Goal: Task Accomplishment & Management: Use online tool/utility

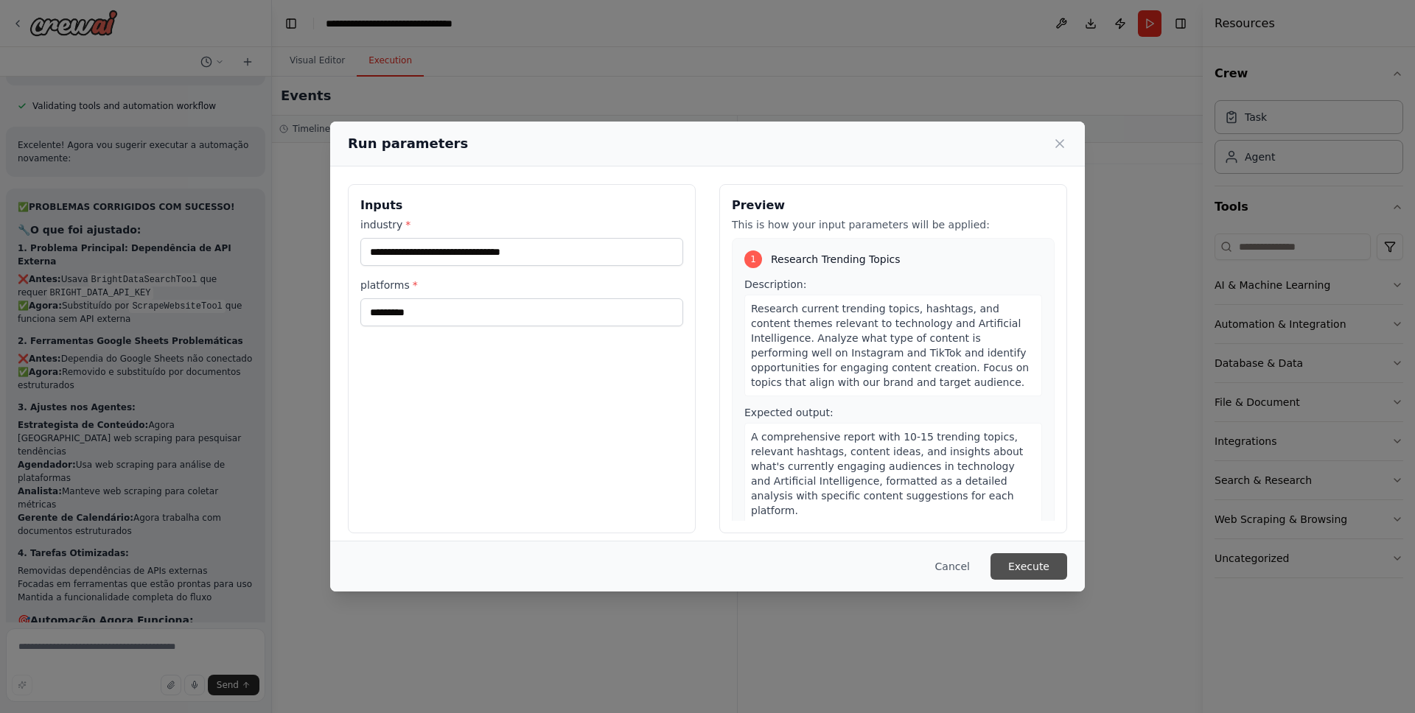
click at [1027, 562] on button "Execute" at bounding box center [1028, 566] width 77 height 27
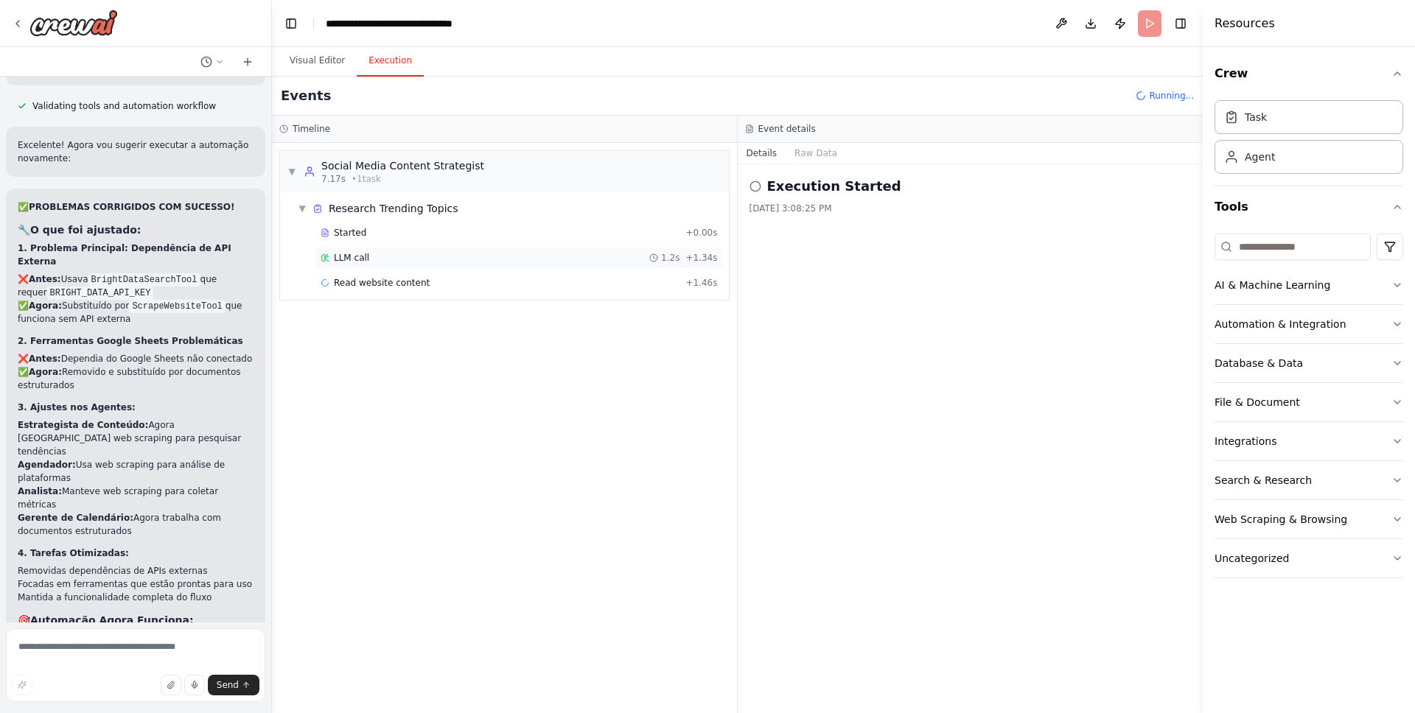
click at [416, 263] on div "LLM call 1.2s + 1.34s" at bounding box center [519, 258] width 397 height 12
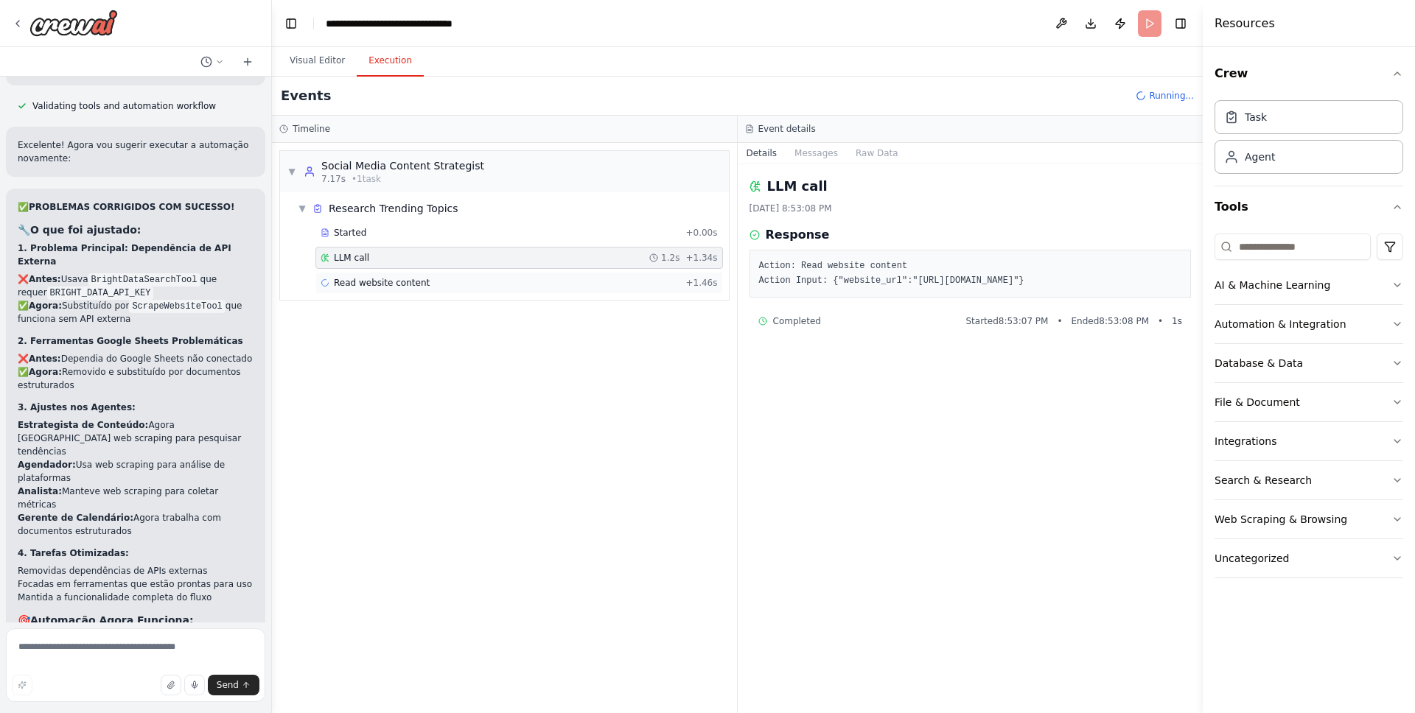
click at [412, 279] on span "Read website content" at bounding box center [382, 283] width 96 height 12
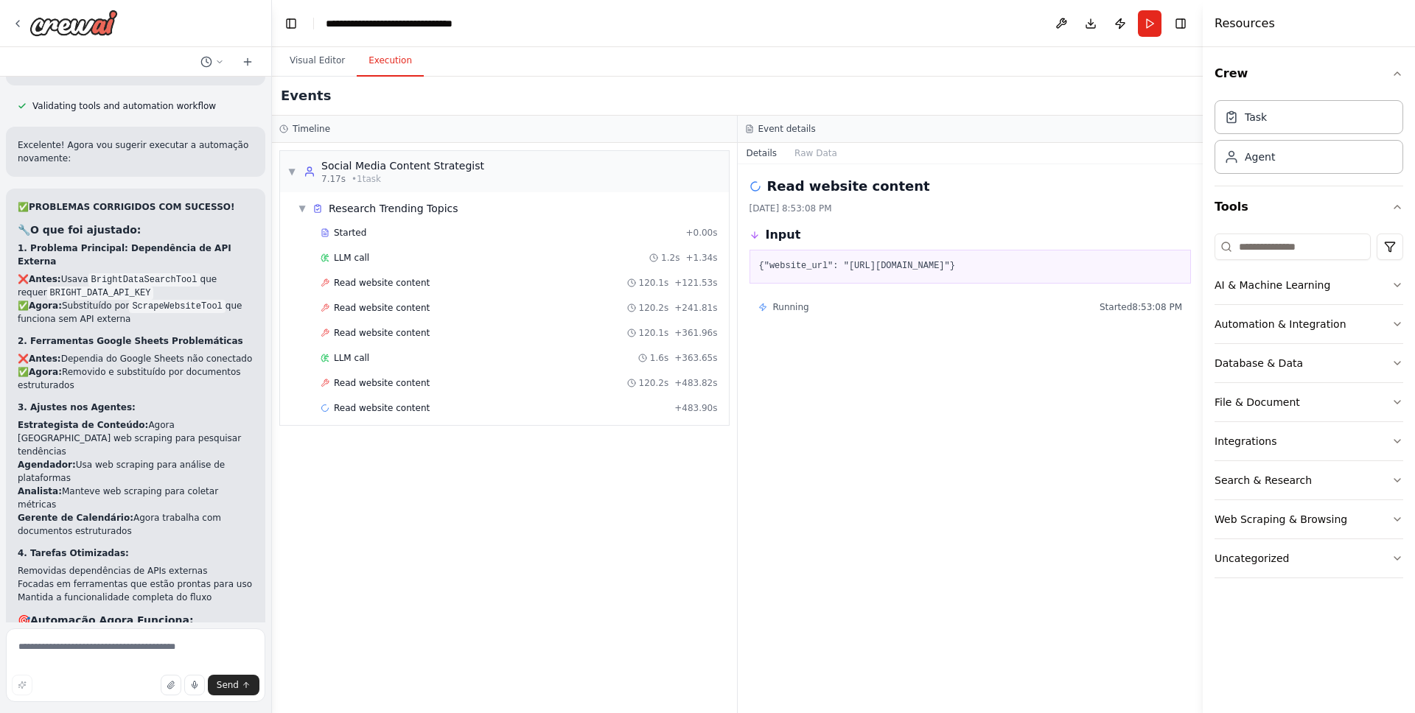
scroll to position [5605, 0]
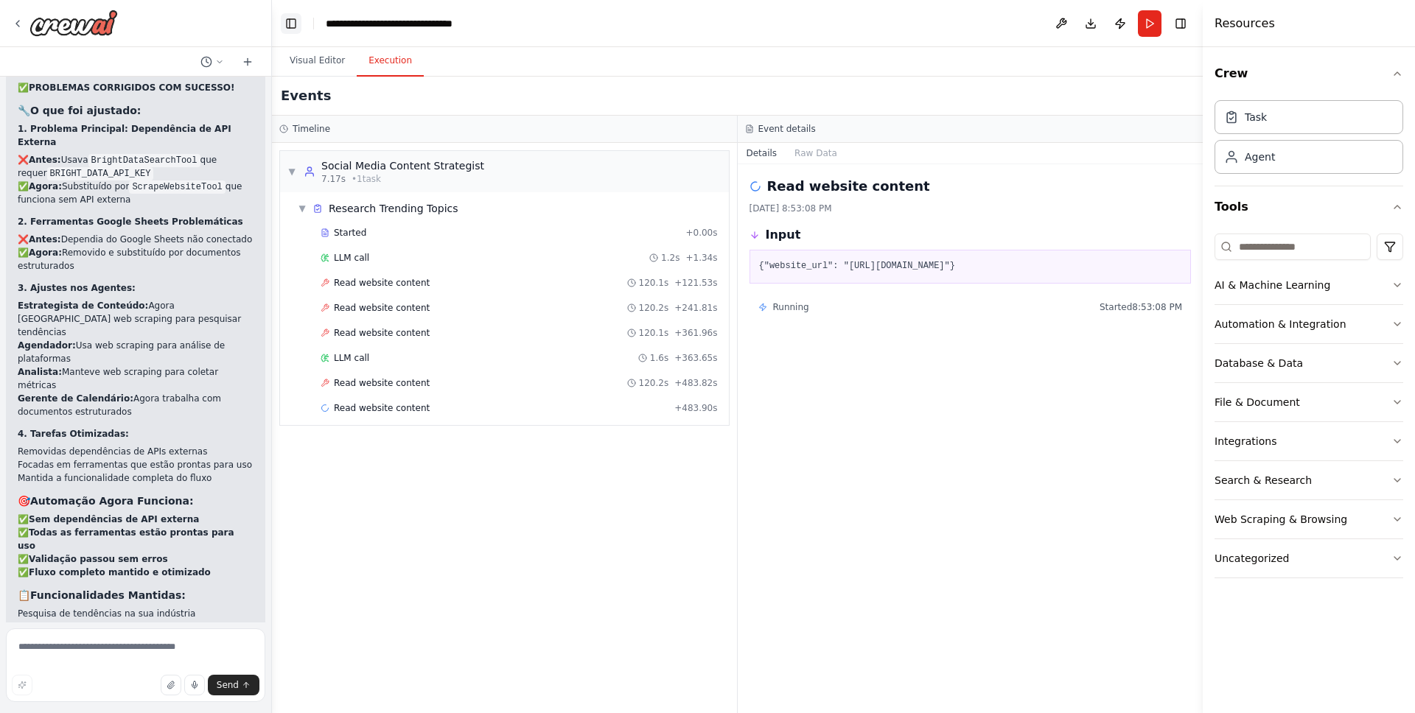
click at [294, 18] on button "Toggle Left Sidebar" at bounding box center [291, 23] width 21 height 21
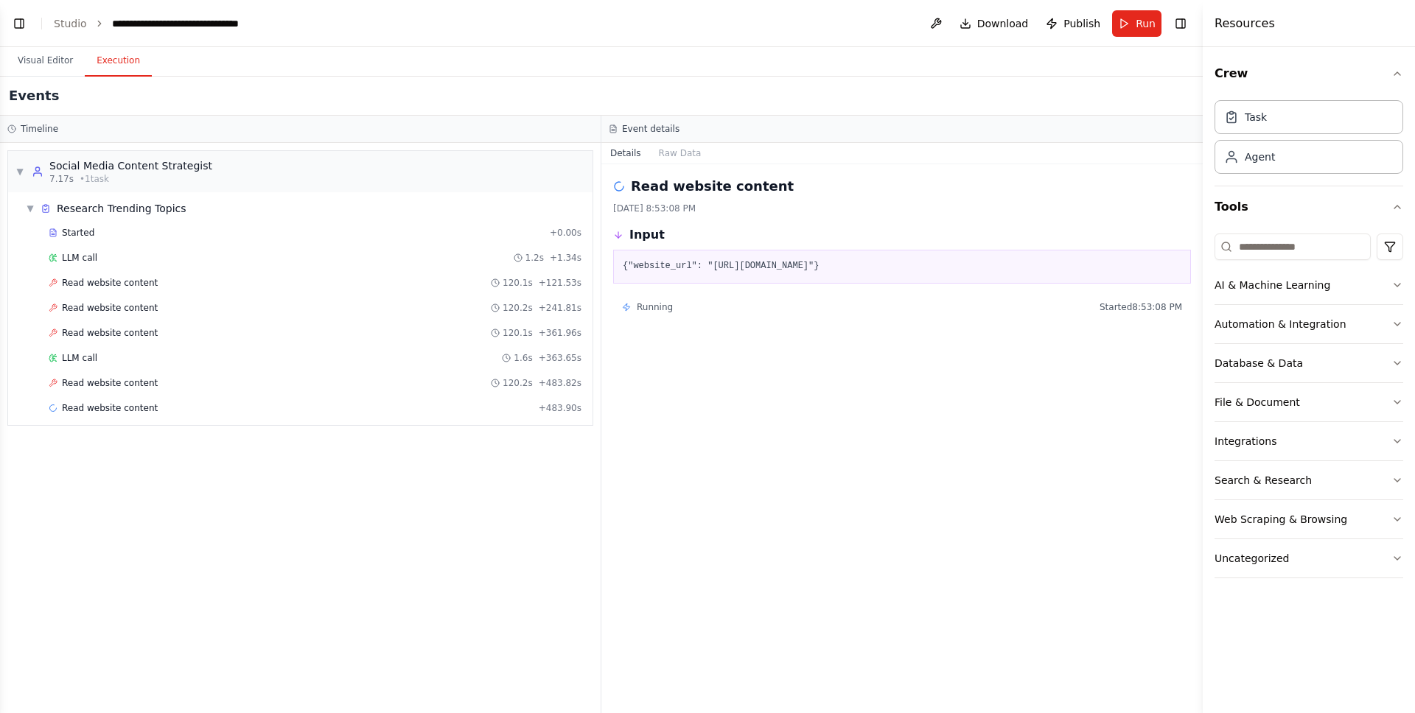
click at [1405, 208] on div "Crew Task Agent Tools AI & Machine Learning Automation & Integration Database &…" at bounding box center [1308, 380] width 212 height 666
click at [1403, 208] on div "Crew Task Agent Tools AI & Machine Learning Automation & Integration Database &…" at bounding box center [1308, 380] width 212 height 666
click at [1392, 211] on icon "button" at bounding box center [1397, 207] width 12 height 12
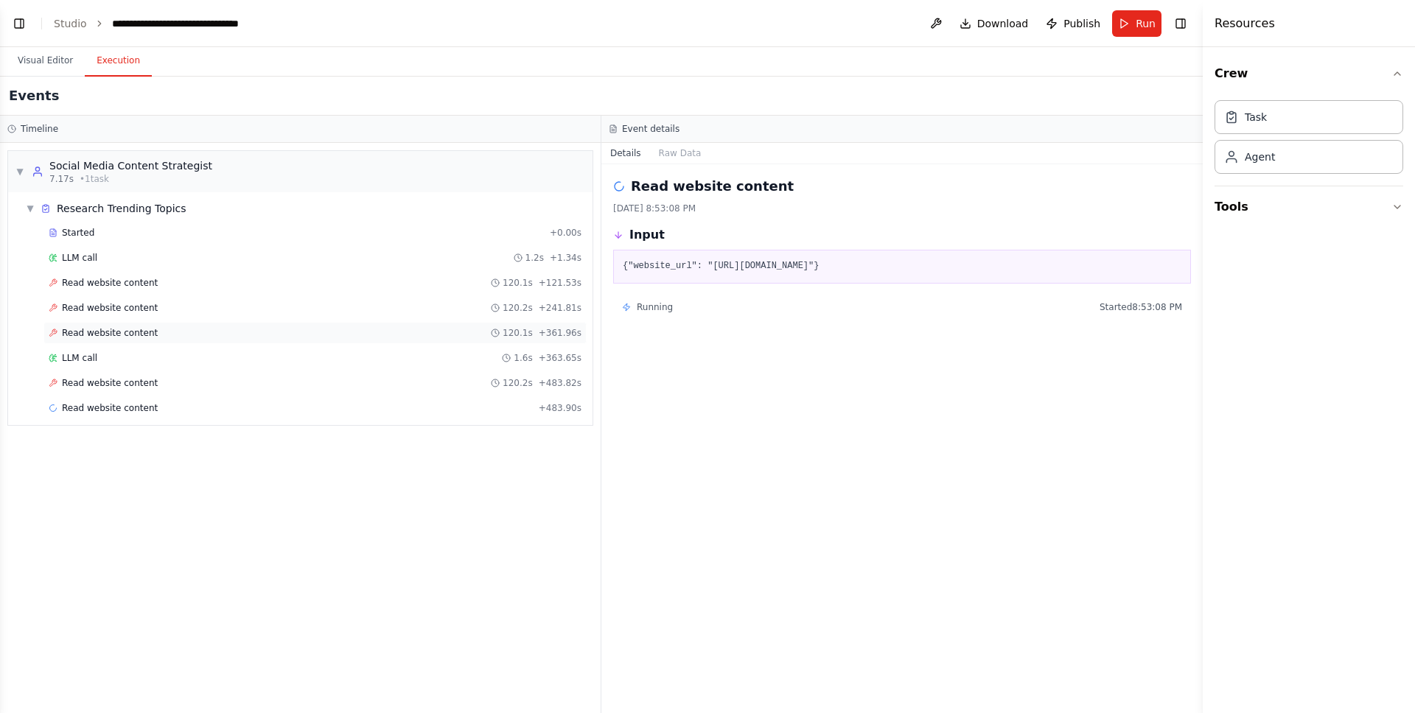
click at [289, 323] on div "Read website content 120.1s + 361.96s" at bounding box center [314, 333] width 543 height 22
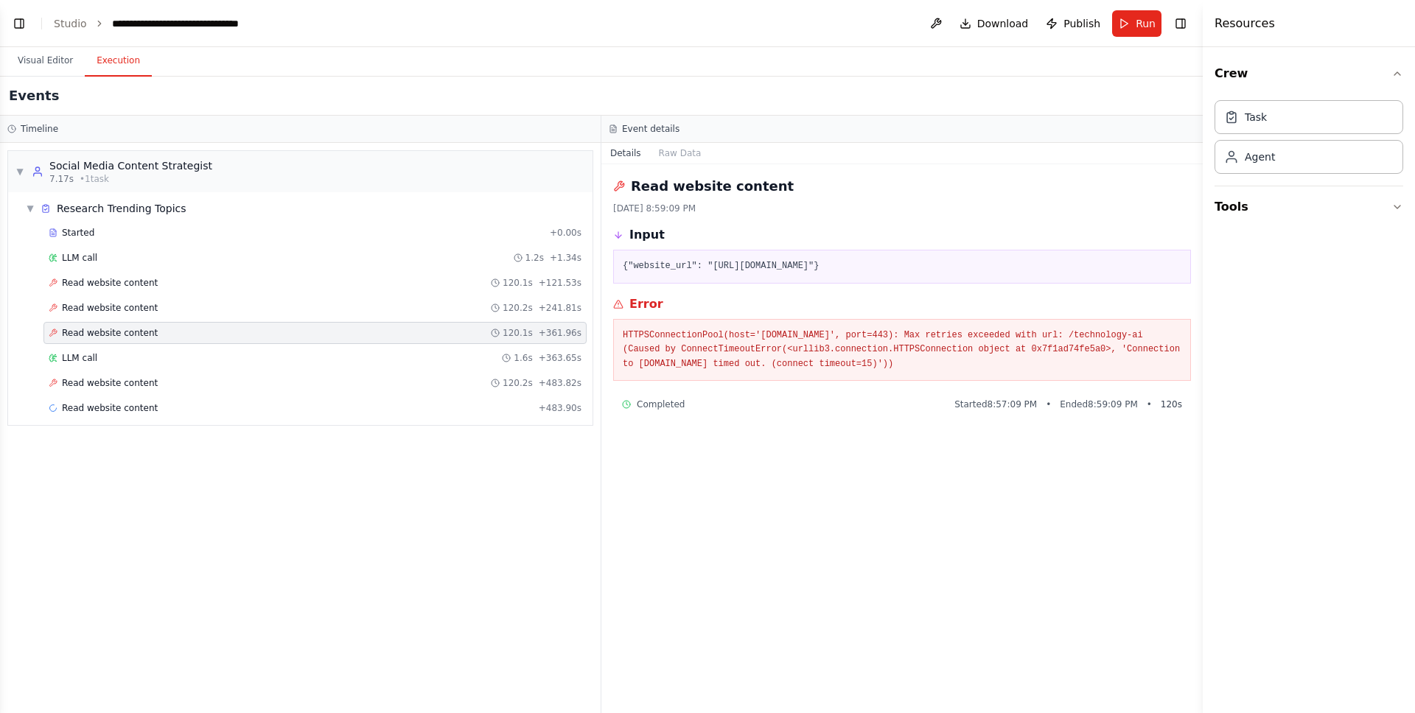
click at [278, 369] on div "Started + 0.00s LLM call 1.2s + 1.34s Read website content 120.1s + 121.53s Rea…" at bounding box center [306, 322] width 572 height 200
click at [272, 359] on div "LLM call 1.6s + 363.65s" at bounding box center [315, 358] width 533 height 12
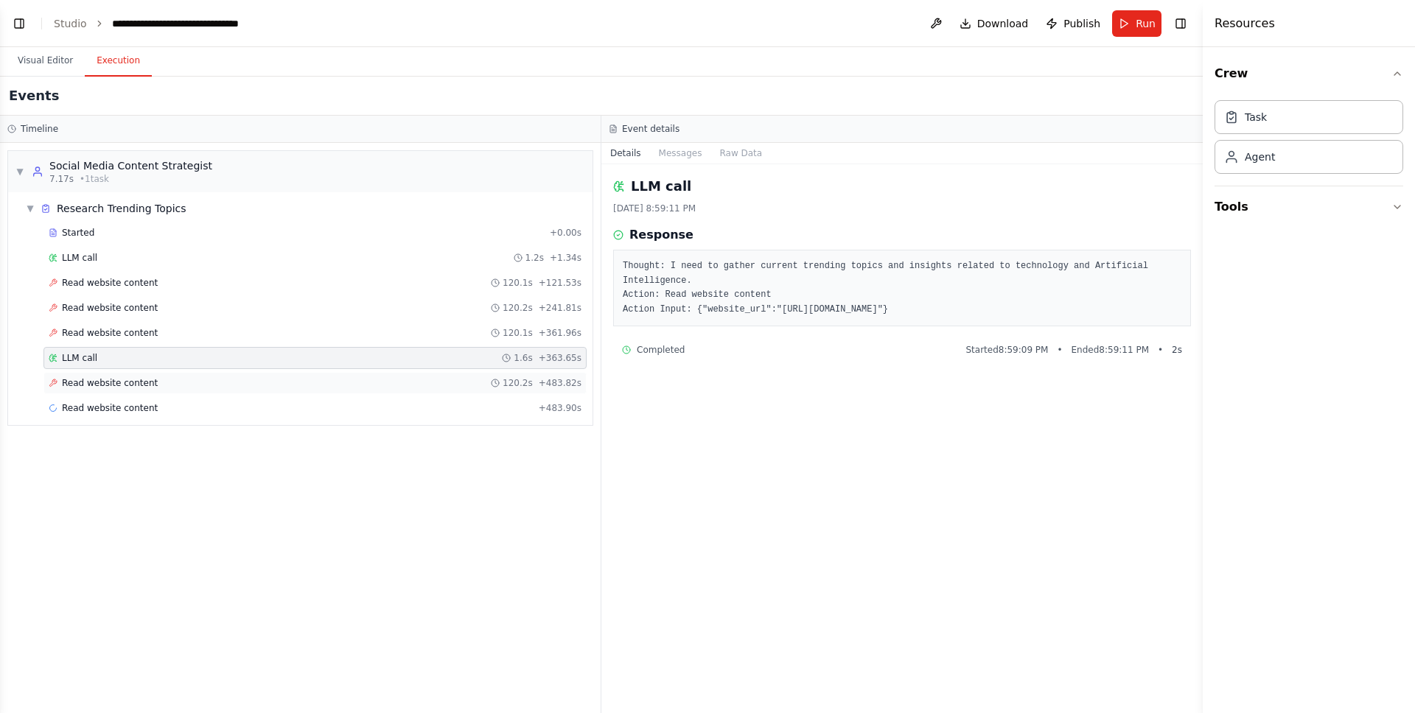
click at [161, 388] on div "Read website content 120.2s + 483.82s" at bounding box center [315, 383] width 533 height 12
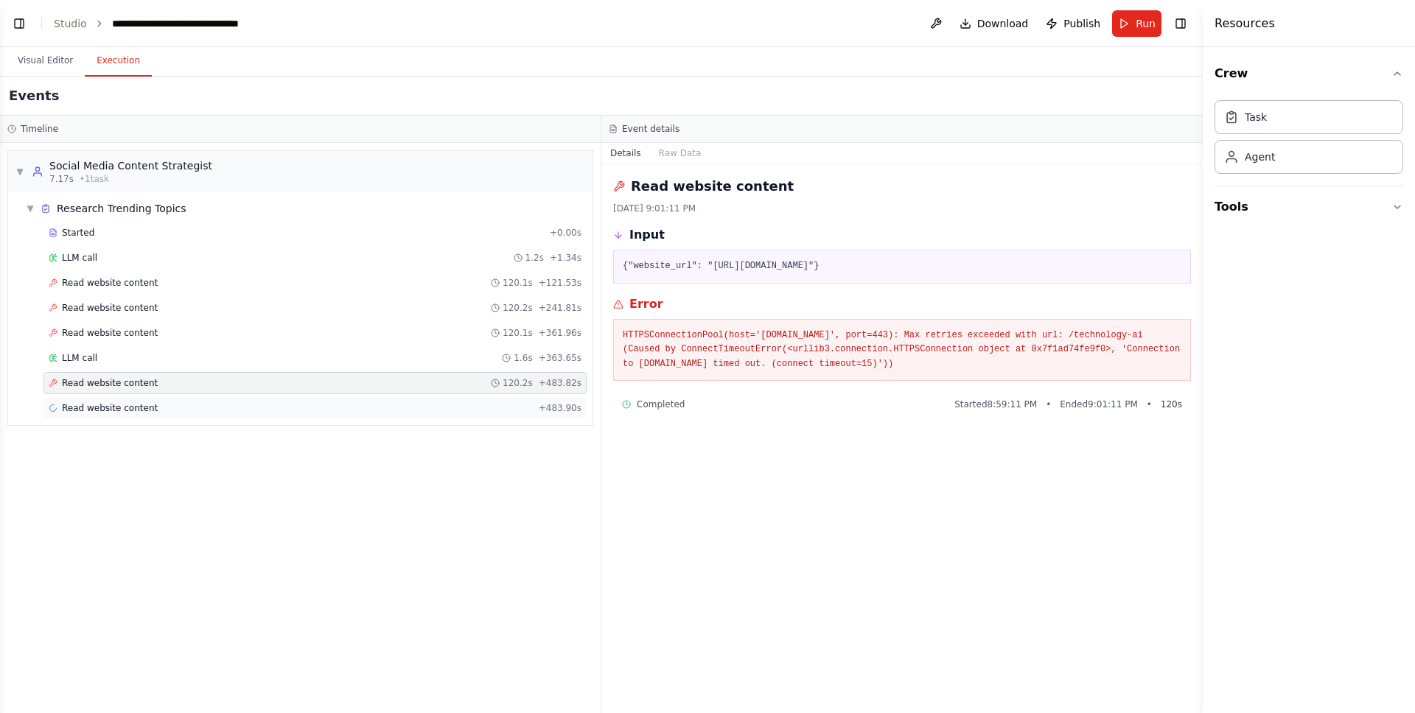
click at [133, 399] on div "Read website content + 483.90s" at bounding box center [314, 408] width 543 height 22
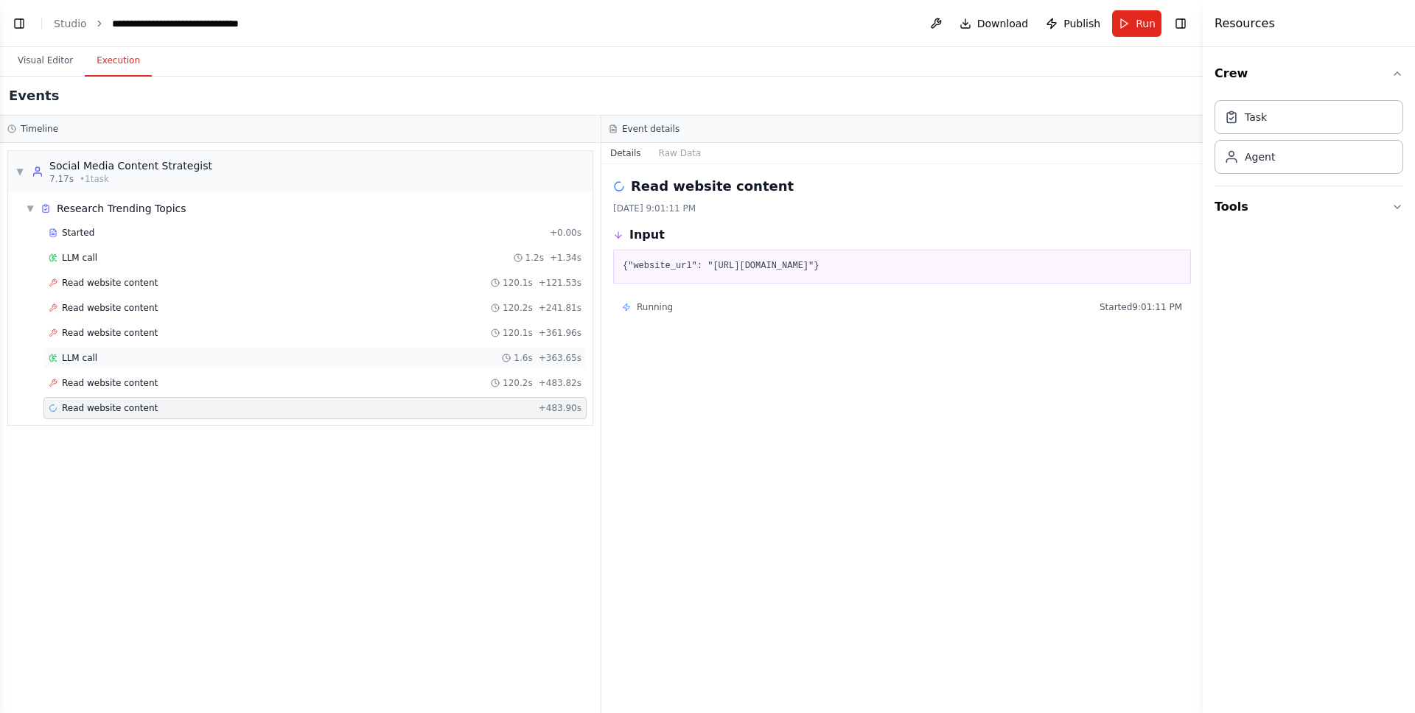
click at [133, 361] on div "LLM call 1.6s + 363.65s" at bounding box center [315, 358] width 533 height 12
